Goal: Entertainment & Leisure: Consume media (video, audio)

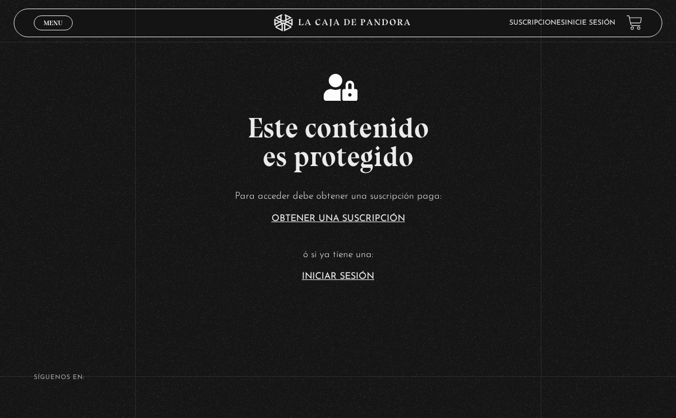
click at [355, 281] on link "Iniciar Sesión" at bounding box center [338, 276] width 72 height 9
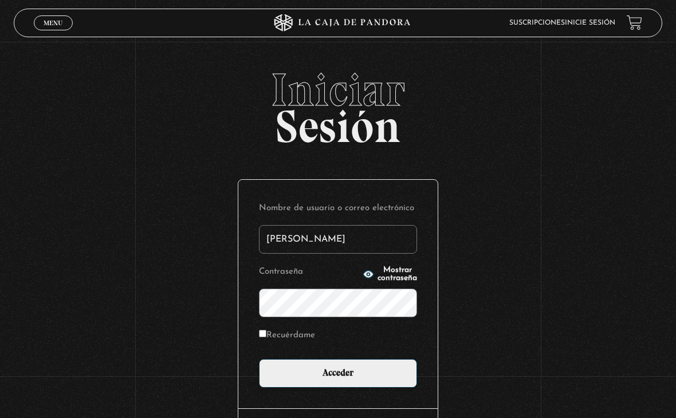
type input "[PERSON_NAME]"
click at [338, 376] on input "Acceder" at bounding box center [338, 373] width 158 height 29
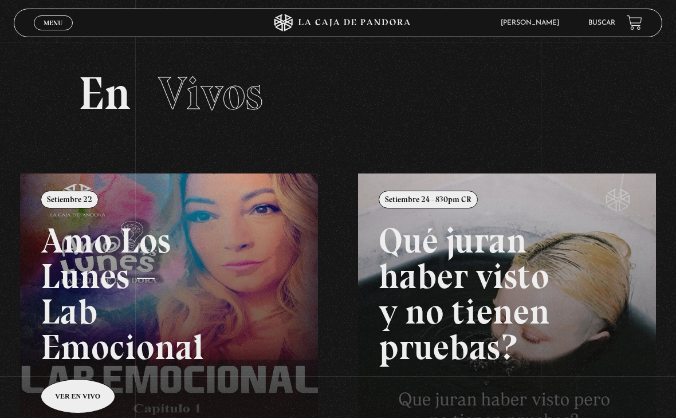
click at [55, 23] on span "Menu" at bounding box center [53, 22] width 19 height 7
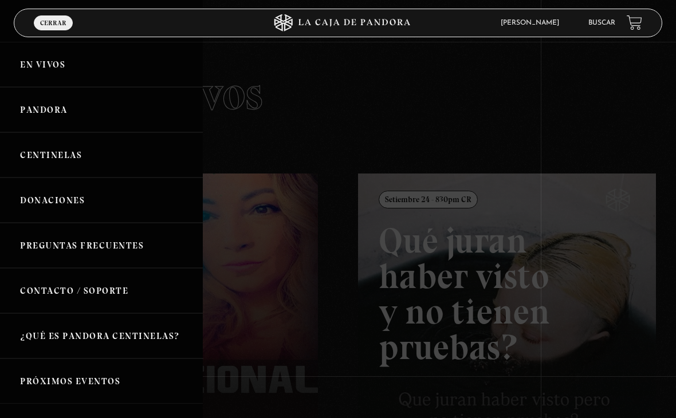
click at [53, 22] on span "Cerrar" at bounding box center [53, 22] width 26 height 7
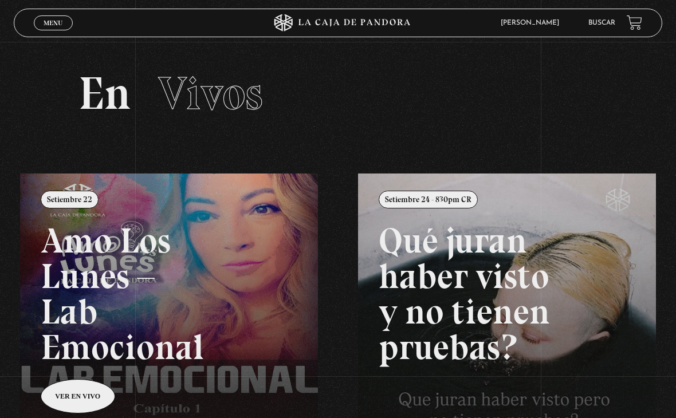
scroll to position [169, 0]
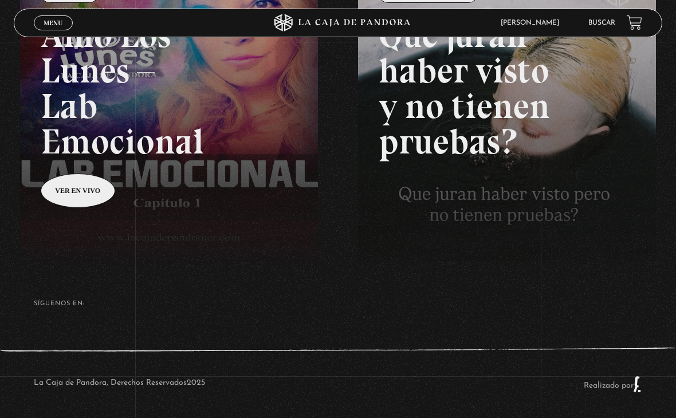
click at [49, 24] on span "Menu" at bounding box center [53, 22] width 19 height 7
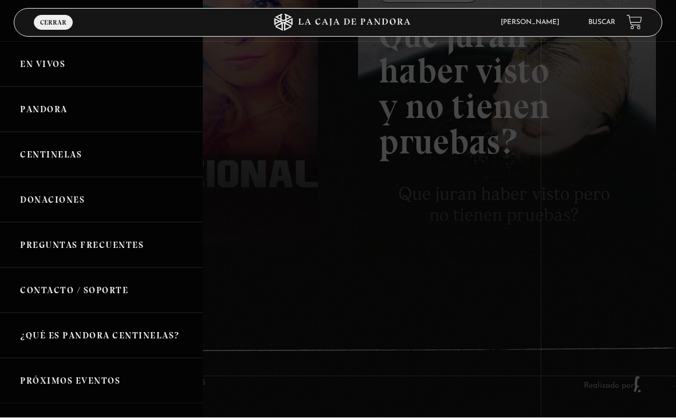
scroll to position [0, 0]
click at [45, 170] on link "Centinelas" at bounding box center [101, 154] width 203 height 45
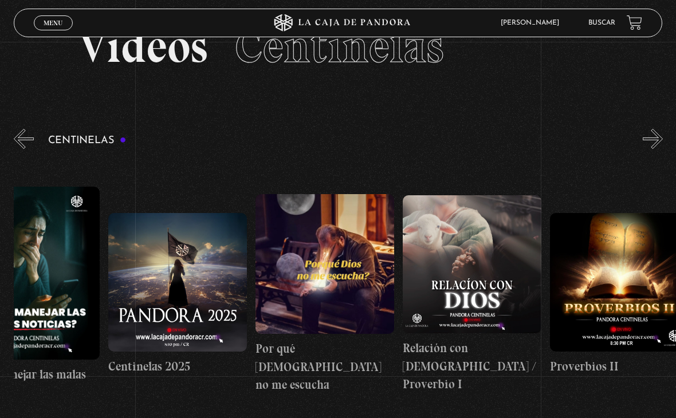
scroll to position [0, 73]
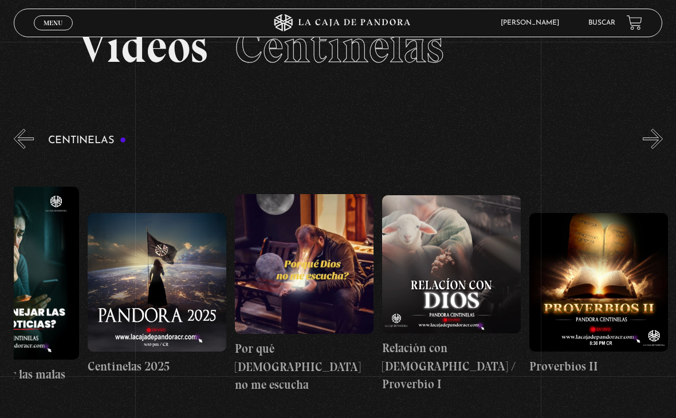
click at [414, 301] on figure at bounding box center [451, 264] width 139 height 139
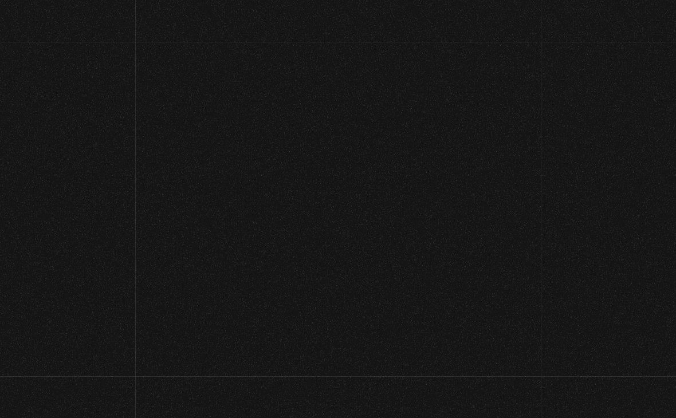
scroll to position [65, 0]
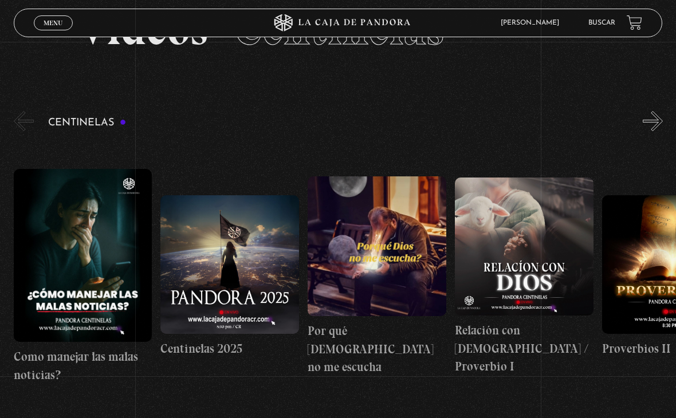
click at [371, 298] on figure at bounding box center [377, 246] width 139 height 140
